Goal: Navigation & Orientation: Understand site structure

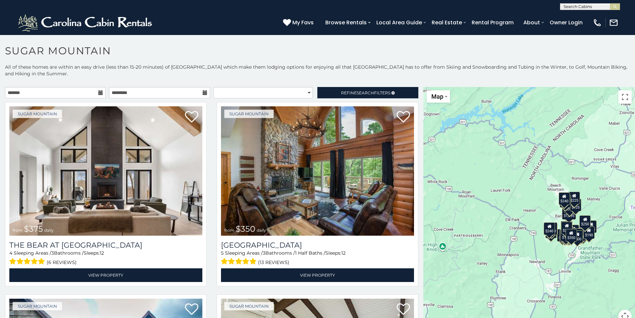
scroll to position [4, 0]
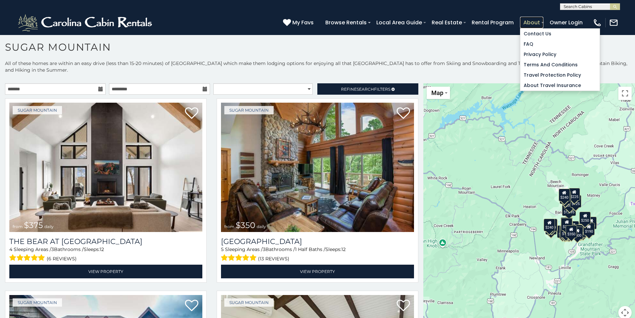
click at [532, 20] on link "About" at bounding box center [531, 23] width 23 height 12
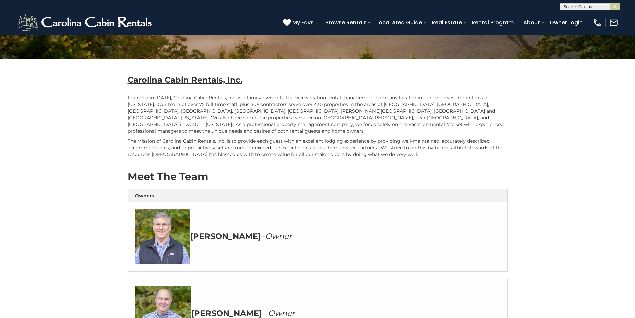
scroll to position [133, 0]
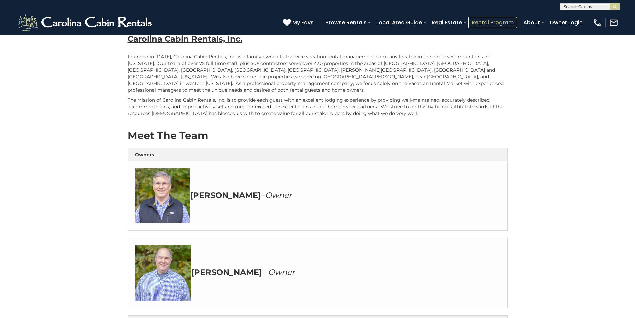
click at [472, 21] on link "Rental Program" at bounding box center [492, 23] width 49 height 12
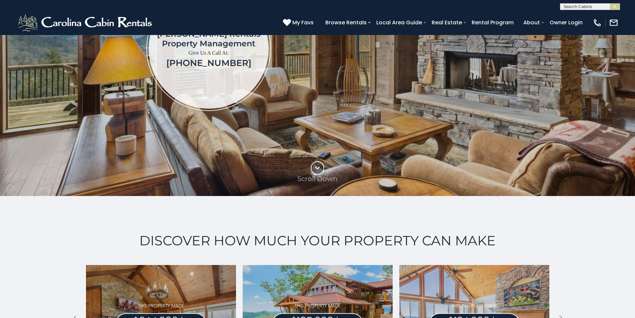
scroll to position [200, 0]
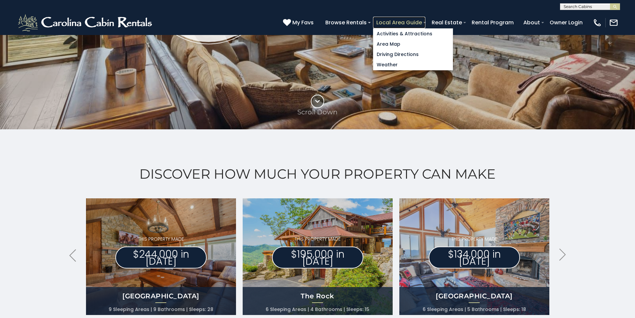
click at [404, 26] on link "Local Area Guide" at bounding box center [399, 23] width 52 height 12
